Goal: Task Accomplishment & Management: Manage account settings

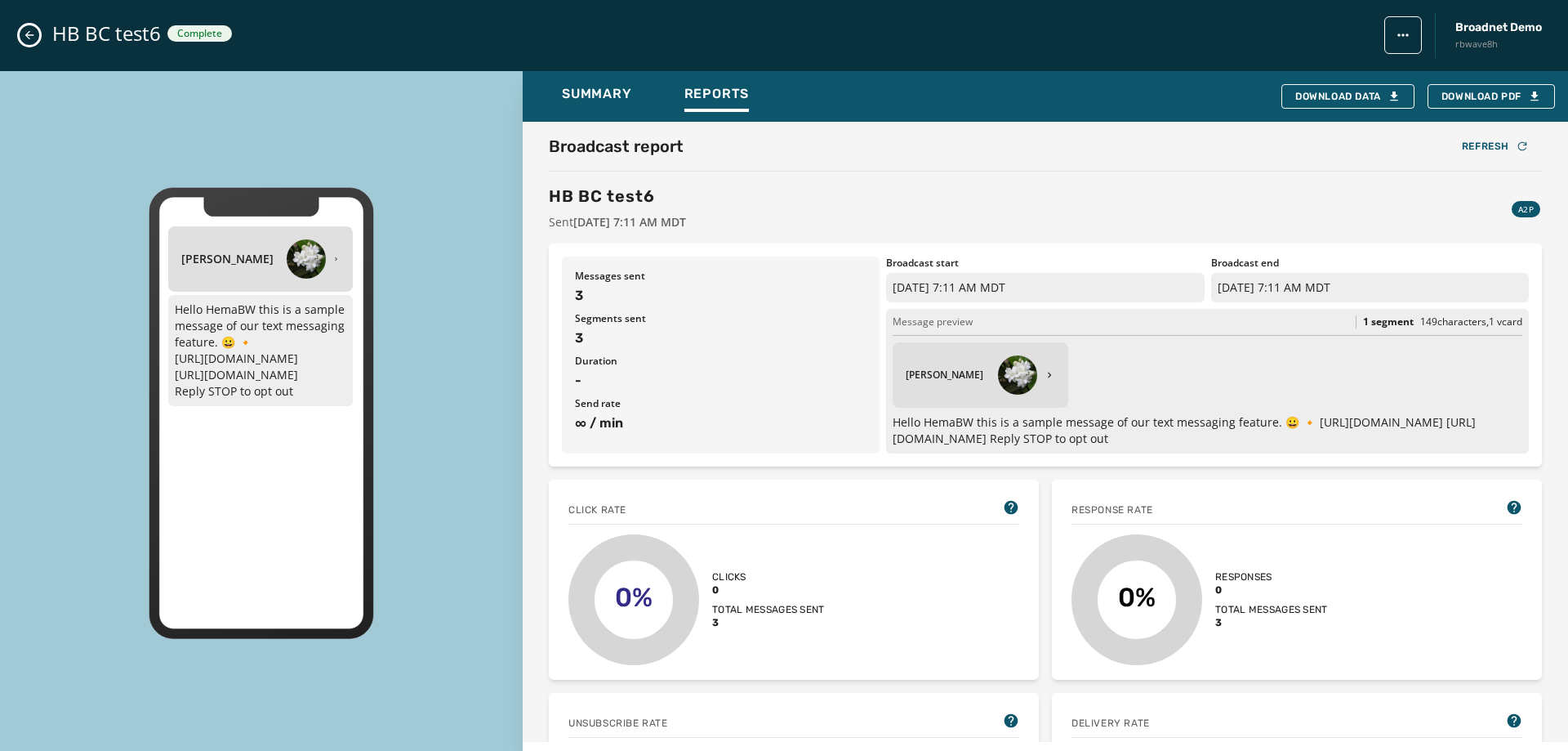
scroll to position [164, 0]
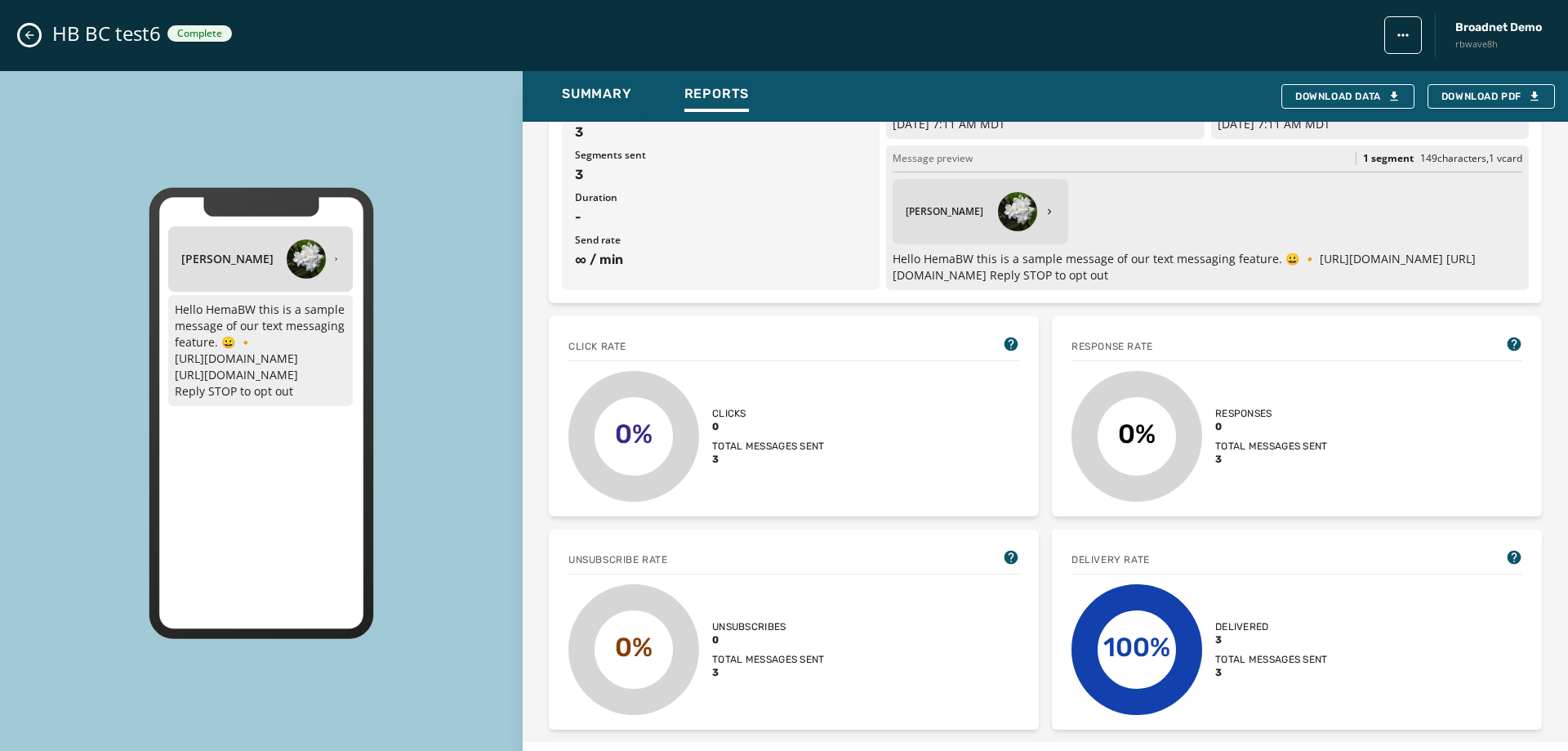
click at [34, 36] on icon "Close admin drawer" at bounding box center [29, 35] width 13 height 13
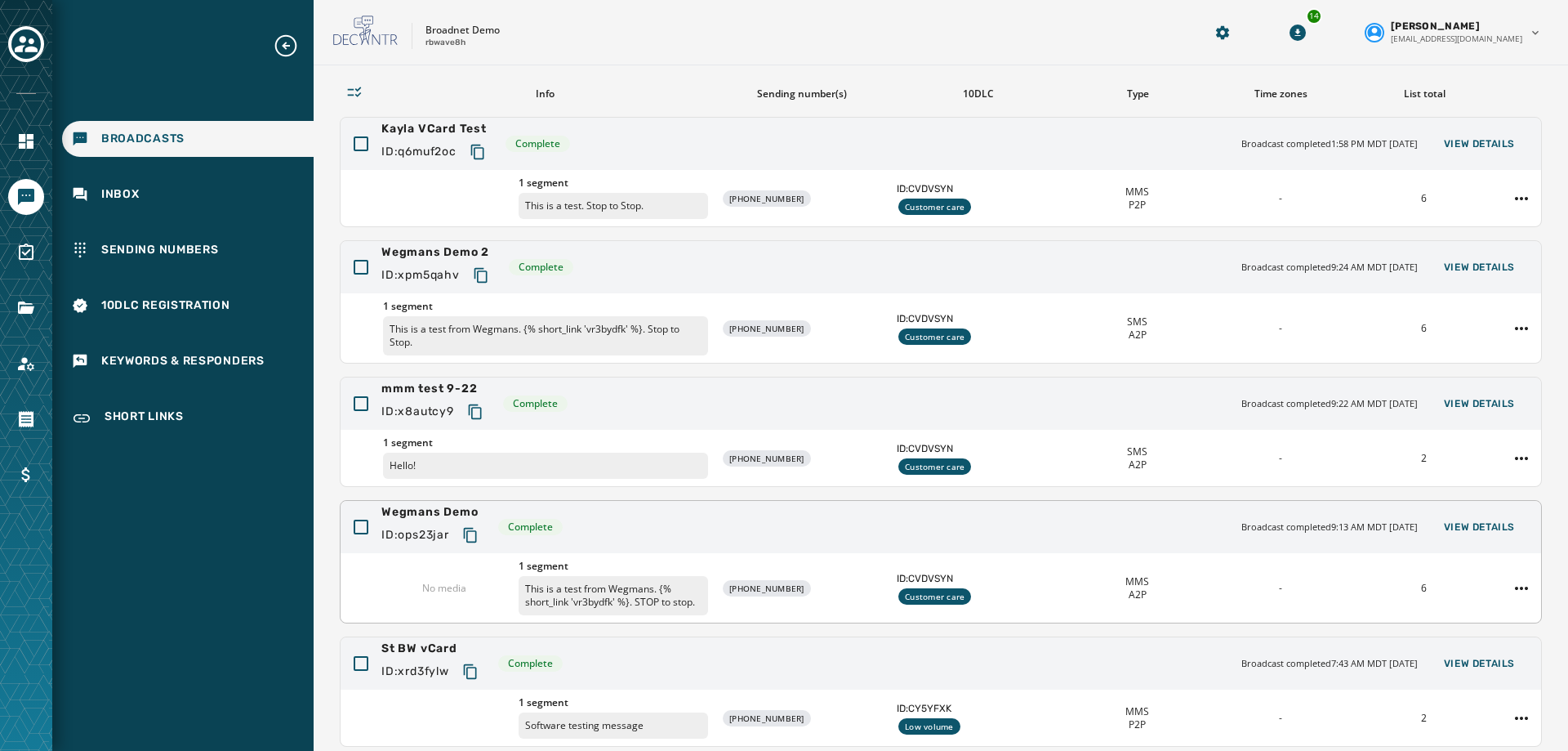
scroll to position [0, 0]
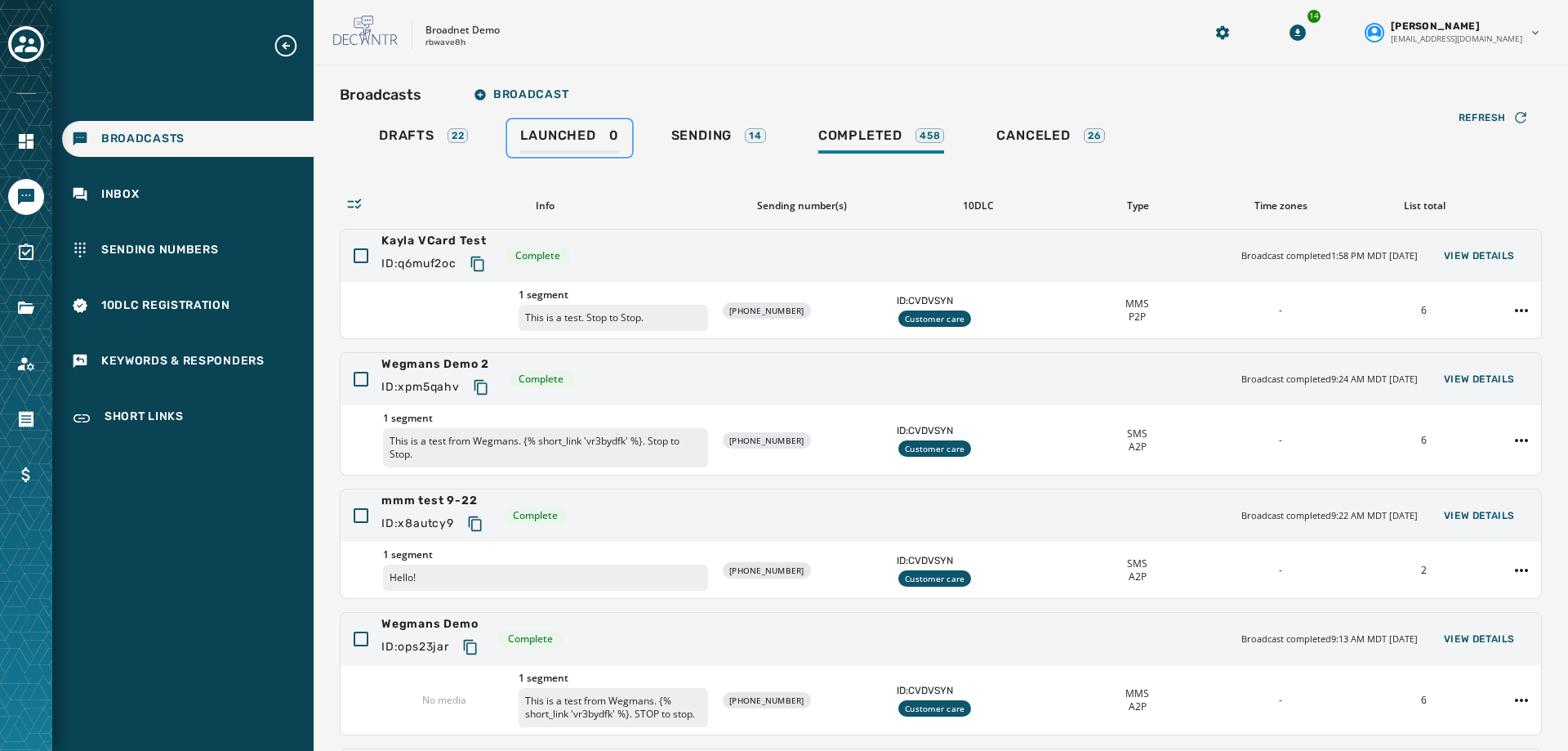
click at [533, 145] on div "Launched 0" at bounding box center [569, 140] width 98 height 26
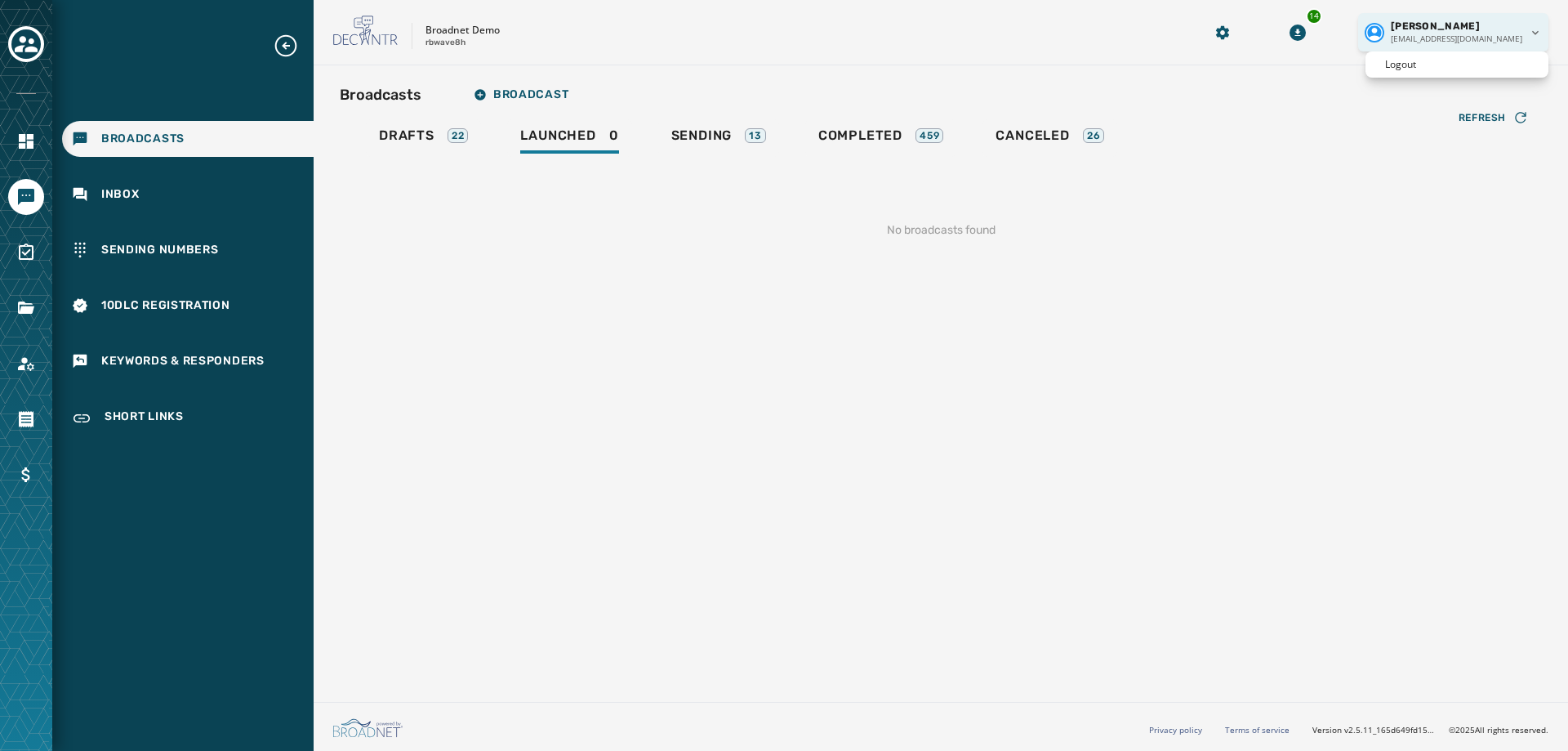
click at [1507, 43] on html "Broadcasts Inbox Sending Numbers 10DLC Registration Keywords & Responders Short…" at bounding box center [784, 376] width 1568 height 751
click at [1461, 71] on div "Logout" at bounding box center [1457, 64] width 183 height 26
